Goal: Task Accomplishment & Management: Manage account settings

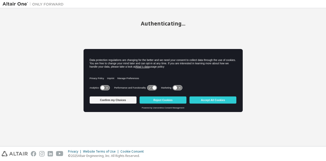
click at [120, 101] on button "Confirm my Choices" at bounding box center [113, 99] width 47 height 7
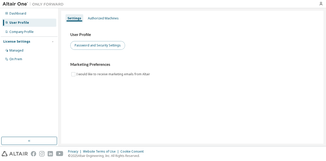
click at [111, 44] on button "Password and Security Settings" at bounding box center [97, 45] width 55 height 9
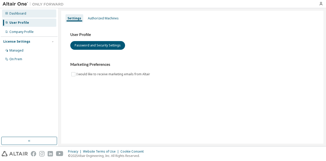
click at [12, 14] on div "Dashboard" at bounding box center [17, 13] width 17 height 4
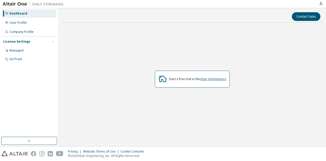
click at [212, 80] on link "Altair Marketplace" at bounding box center [213, 79] width 27 height 4
